Goal: Find specific page/section: Find specific page/section

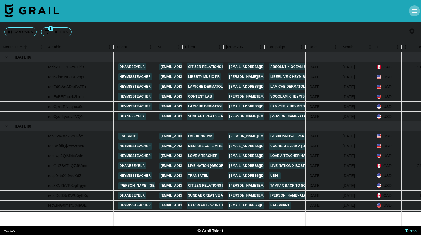
click at [417, 10] on icon "open drawer" at bounding box center [415, 11] width 7 height 7
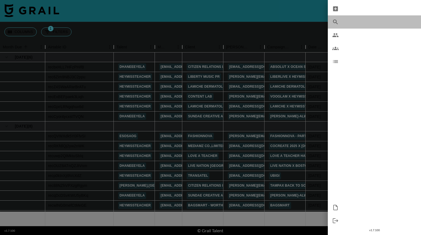
click at [357, 19] on span "Search Bookings" at bounding box center [381, 22] width 74 height 7
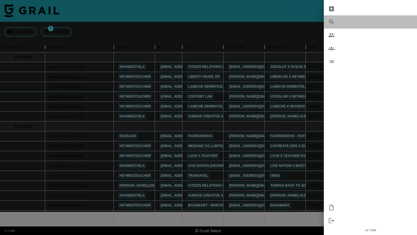
select select "id"
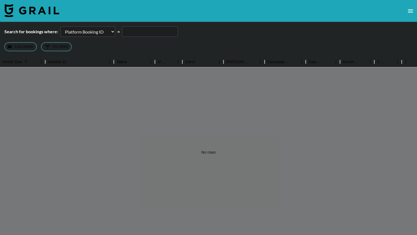
click at [108, 32] on select "Airtable Booking ID Platform Booking ID Platform Campaign ID" at bounding box center [87, 31] width 55 height 10
click at [230, 35] on div "Search for bookings where: Airtable Booking ID Platform Booking ID Platform Cam…" at bounding box center [208, 31] width 417 height 10
